Goal: Use online tool/utility: Utilize a website feature to perform a specific function

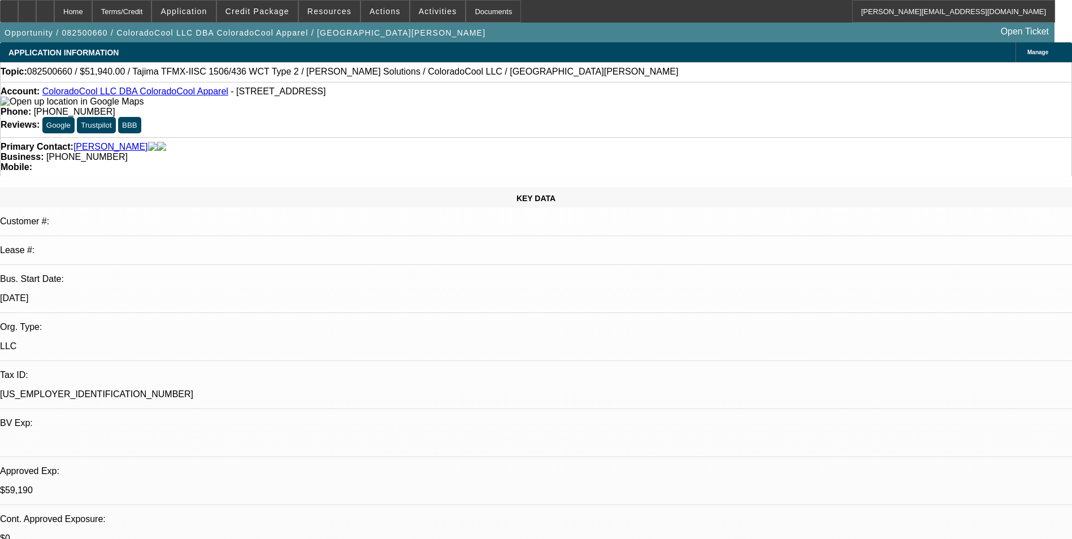
select select "0"
select select "2"
select select "0"
select select "6"
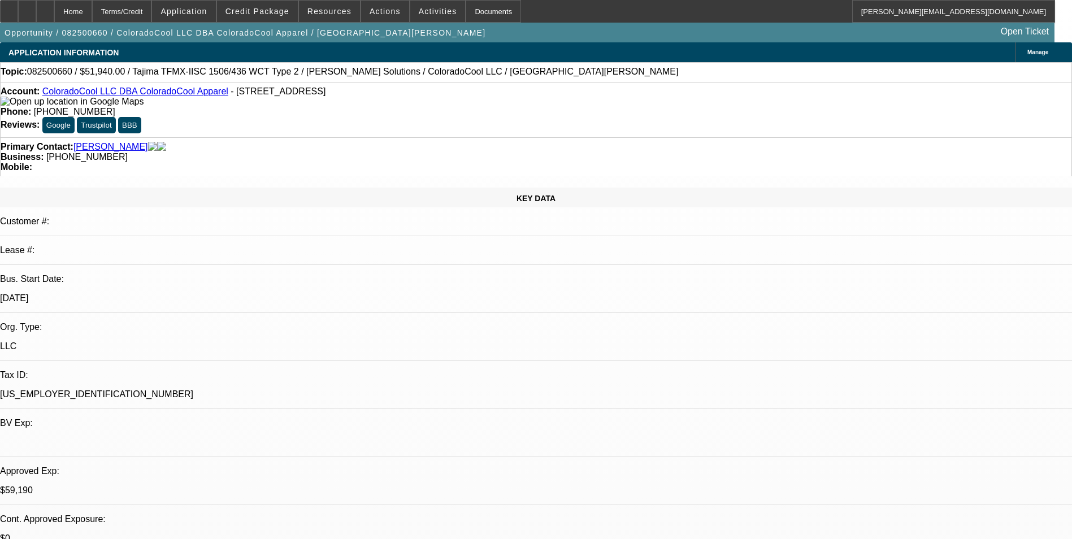
select select "0"
select select "2"
select select "0"
select select "6"
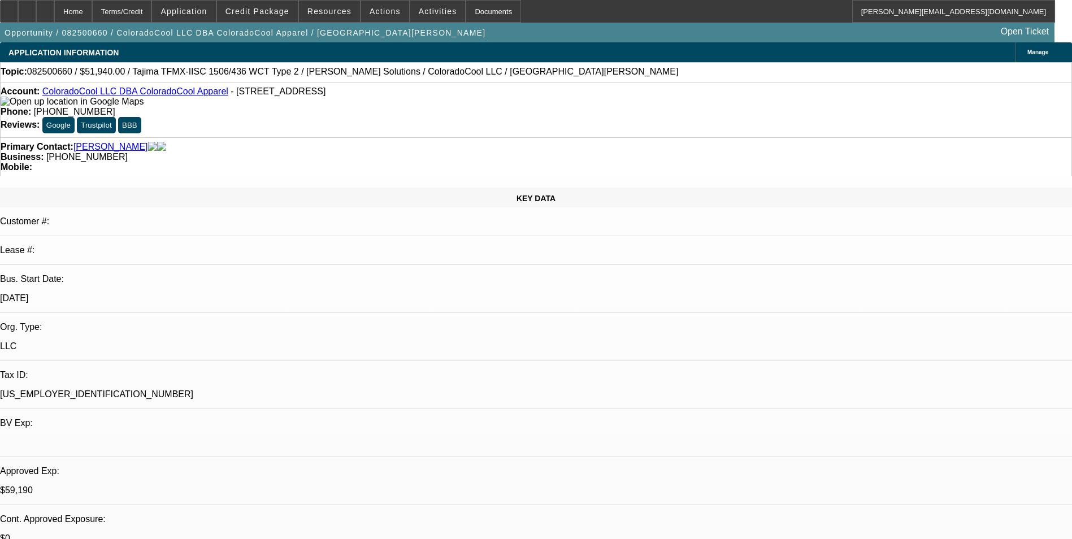
select select "0"
select select "2"
select select "0"
select select "6"
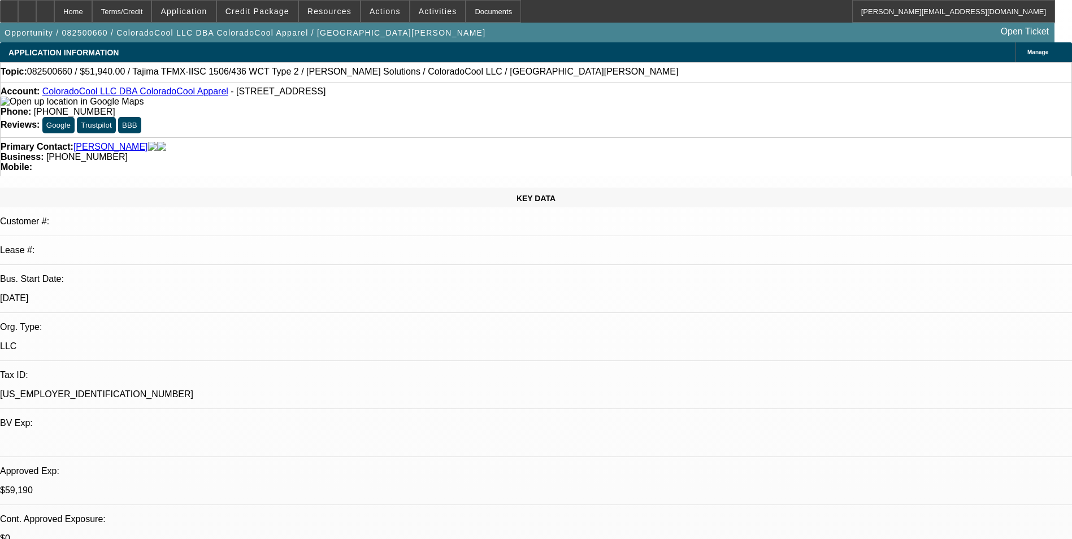
select select "0"
select select "2"
select select "0"
select select "6"
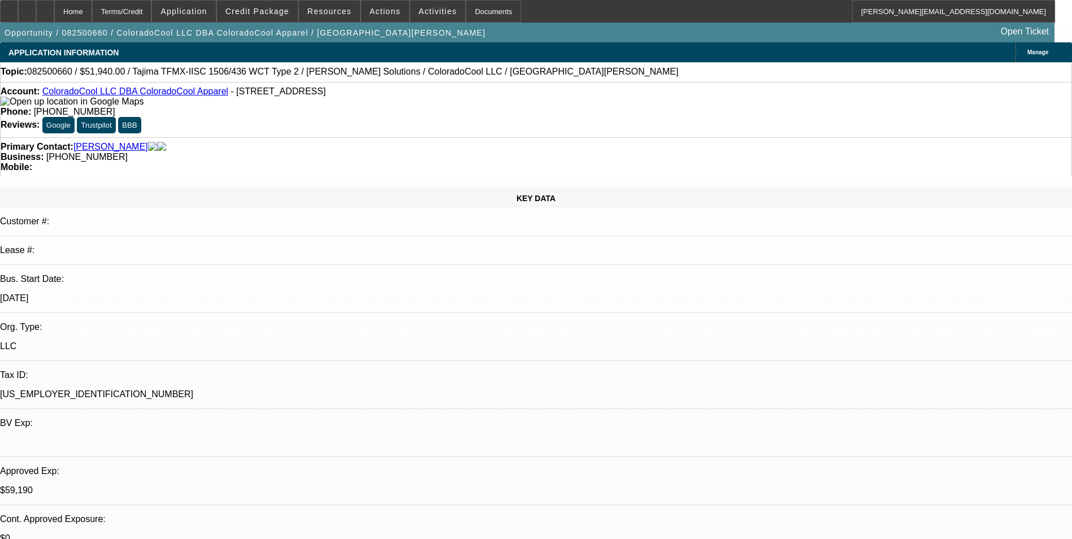
scroll to position [1582, 0]
